Goal: Information Seeking & Learning: Learn about a topic

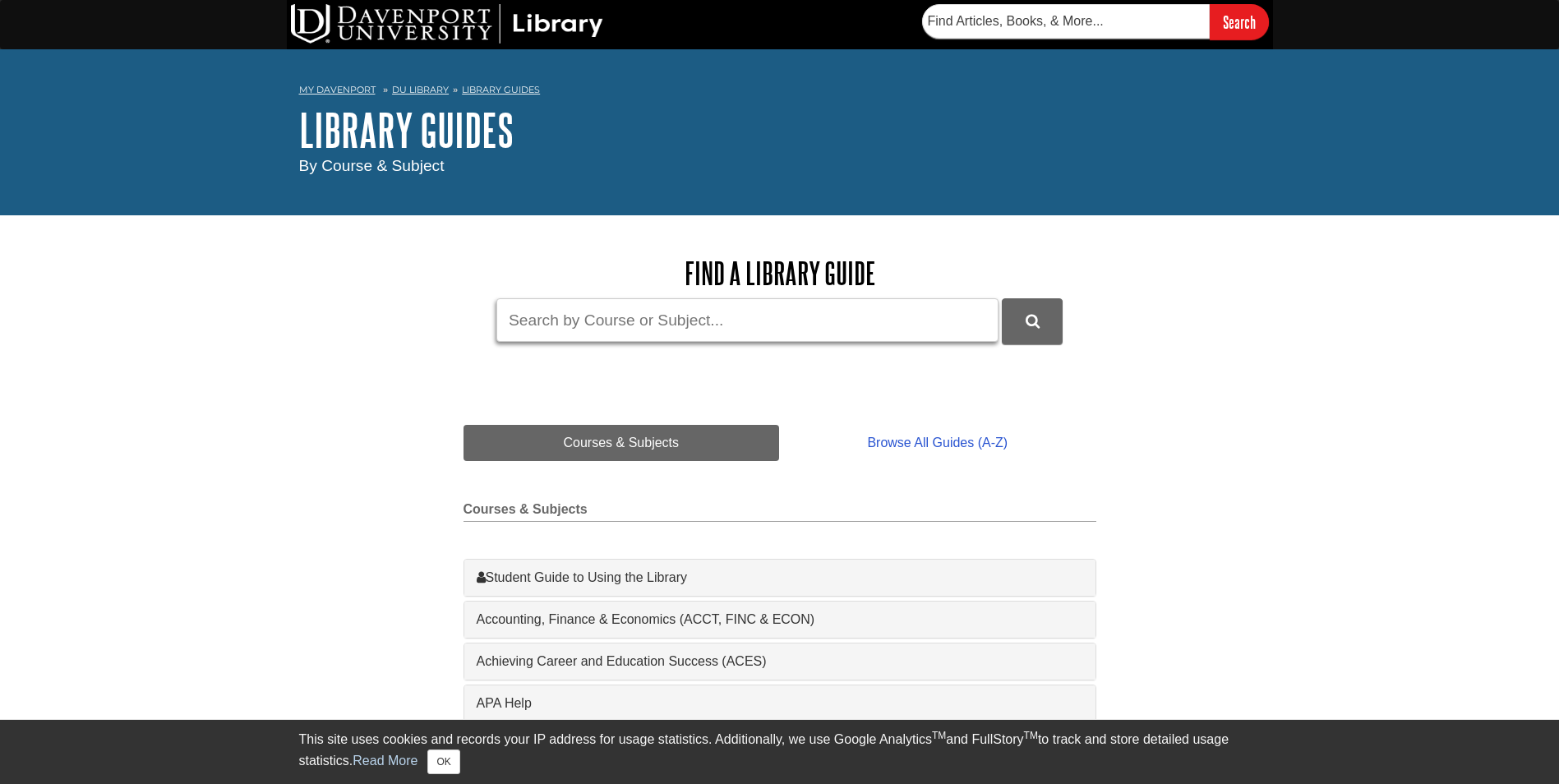
click at [664, 309] on input "Guide Search Terms" at bounding box center [747, 320] width 502 height 43
paste input "Financial and operational impact of sustainable small business."
type input "Financial and operational impact of sustainable small business."
click at [1014, 309] on button "DU Library Guides Search" at bounding box center [1032, 321] width 61 height 45
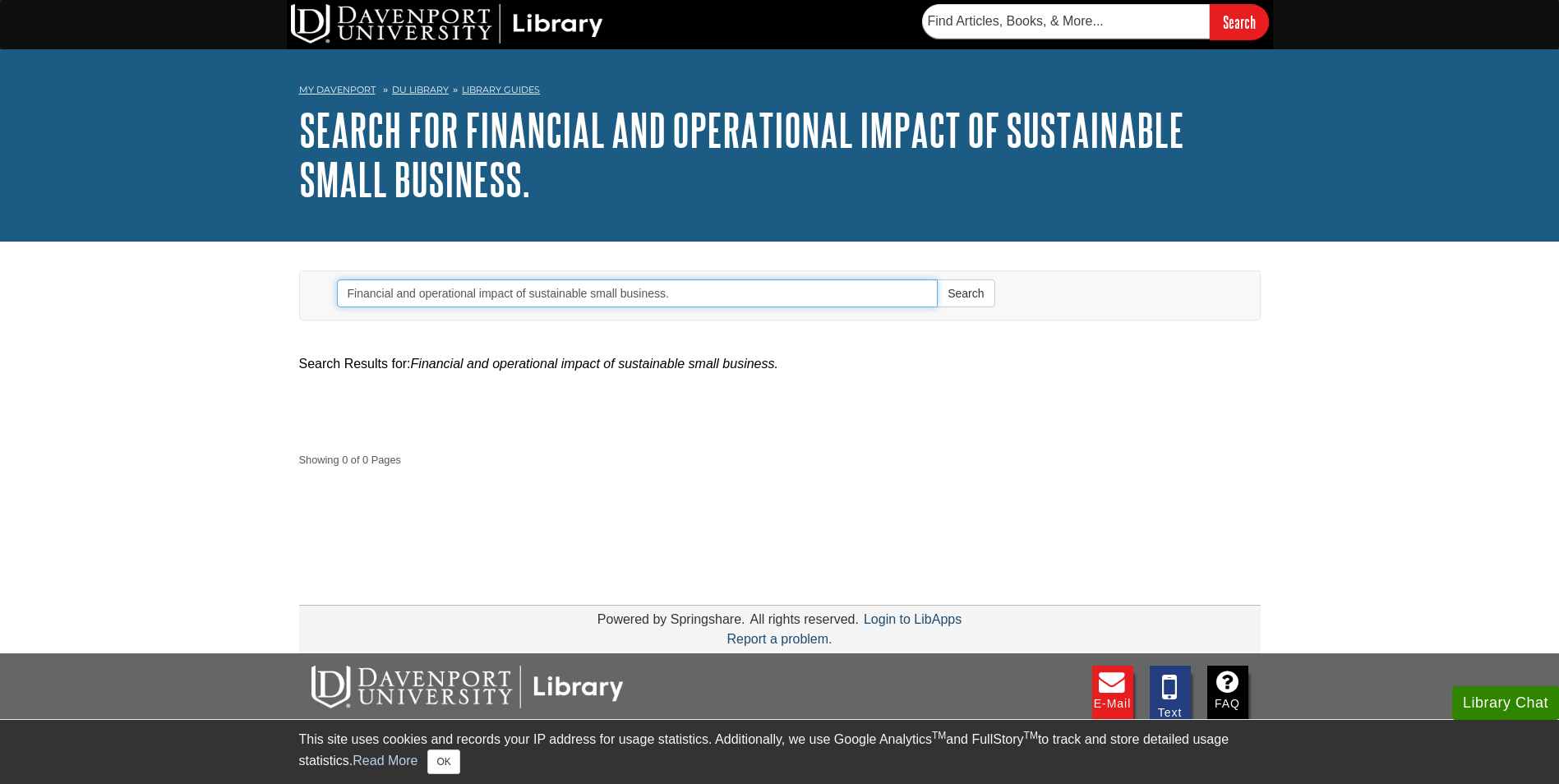
click at [702, 286] on input "Financial and operational impact of sustainable small business." at bounding box center [638, 293] width 602 height 28
click at [617, 290] on input "Financial and operational impact of sustainable small business" at bounding box center [638, 293] width 602 height 28
click at [622, 292] on input "Financial and operational impact of sustainable small business" at bounding box center [638, 293] width 602 height 28
type input "Financial and operational impact of sustainable business"
click at [936, 279] on button "Search" at bounding box center [965, 293] width 58 height 28
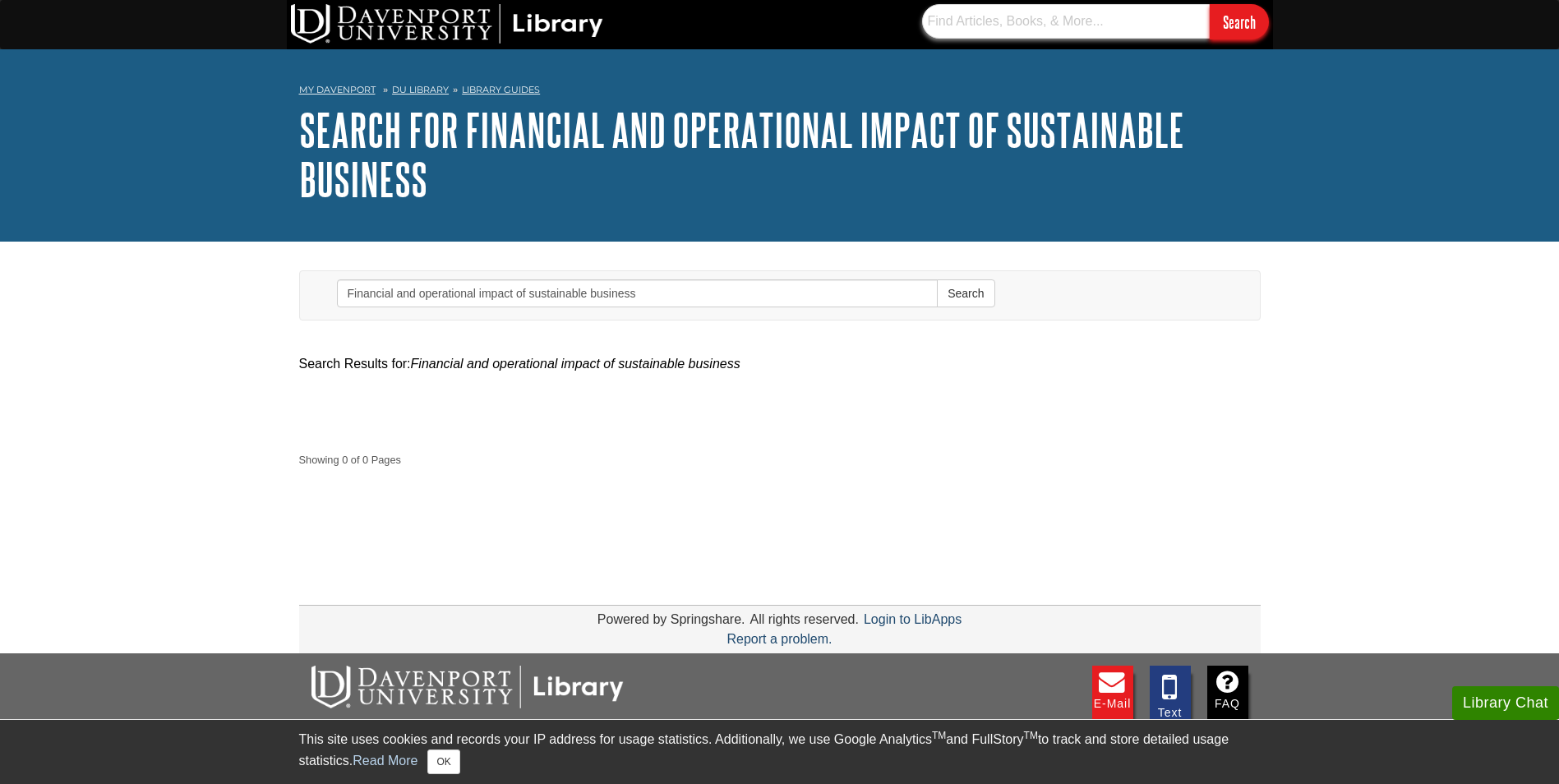
click at [983, 12] on input "text" at bounding box center [1065, 22] width 288 height 35
paste input "Financial and operational impact of sustainable small business."
type input "Financial and operational impact of sustainable small business."
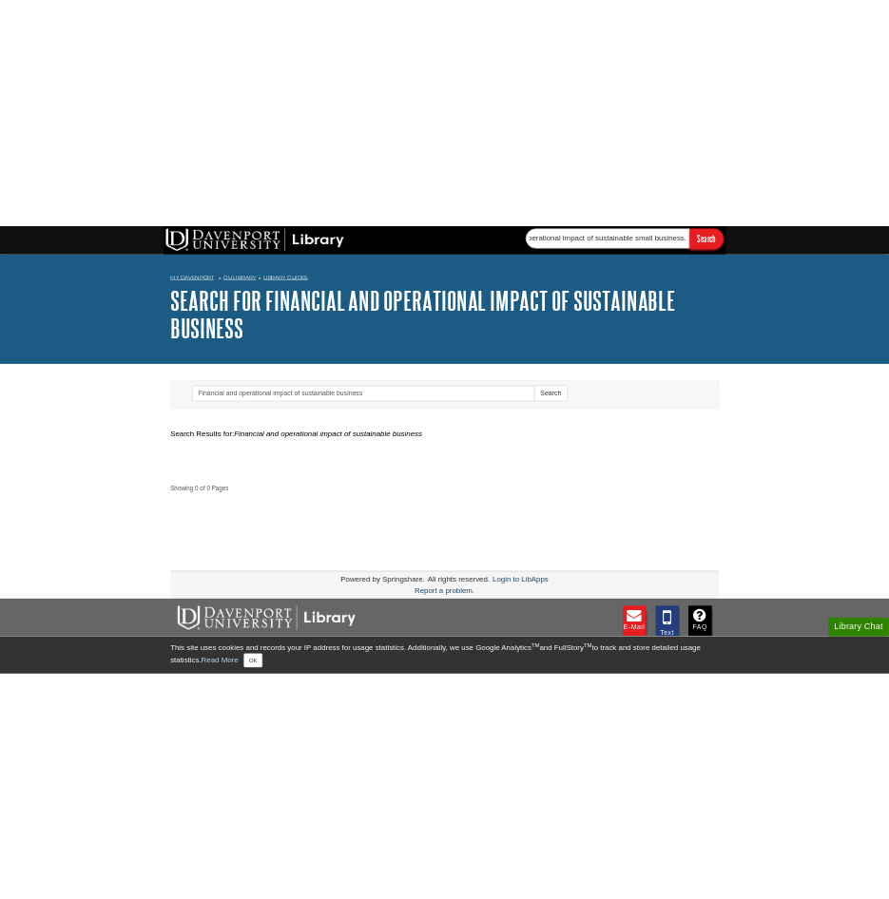
scroll to position [0, 0]
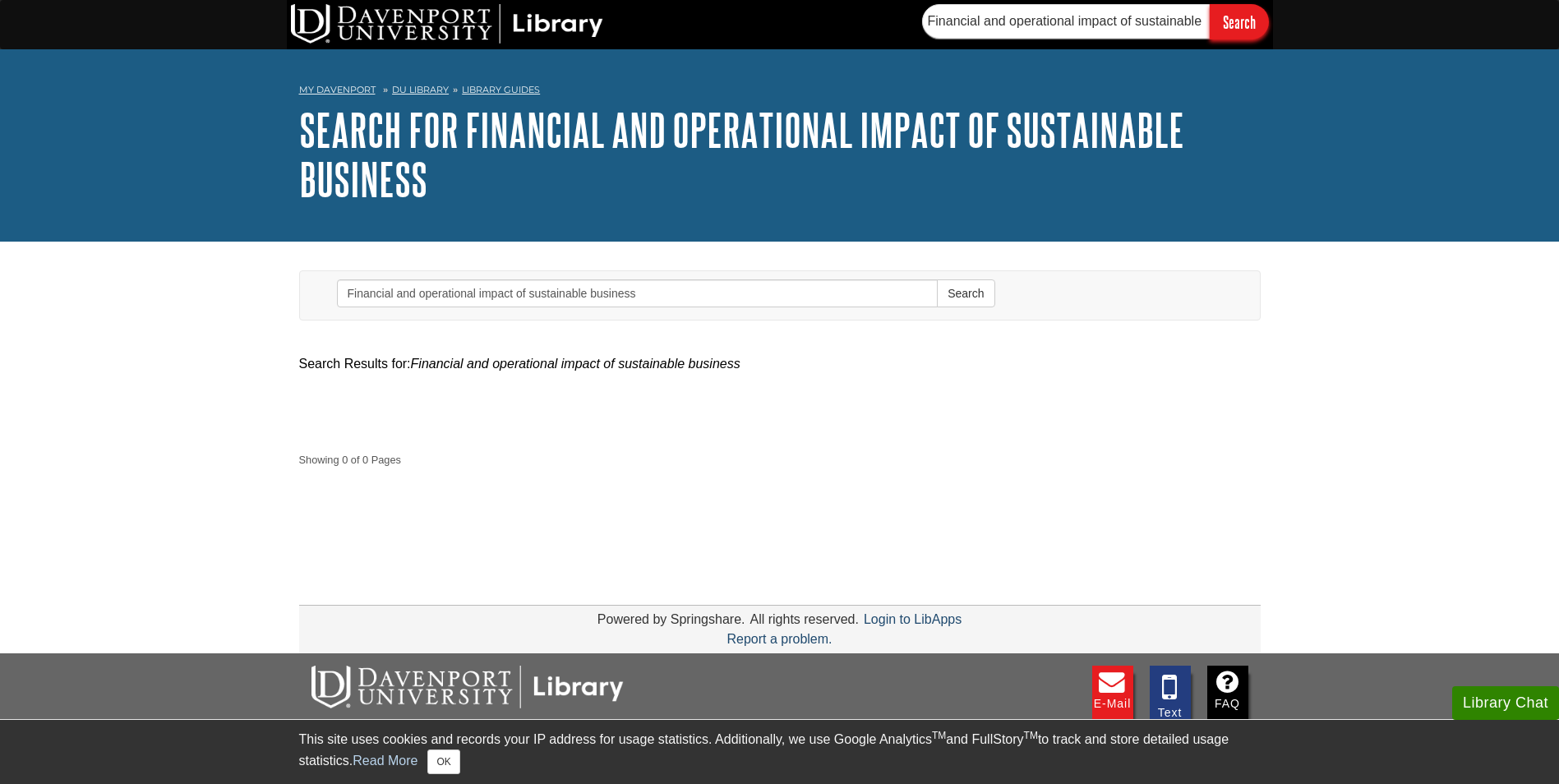
click at [1256, 27] on input "Search" at bounding box center [1239, 22] width 59 height 35
